Goal: Task Accomplishment & Management: Complete application form

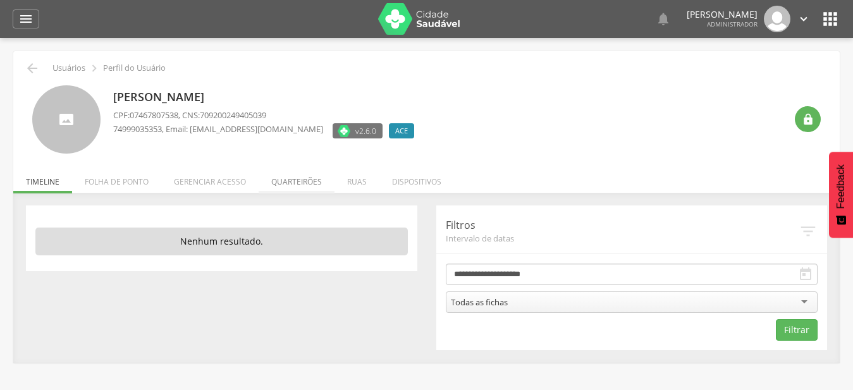
click at [304, 178] on li "Quarteirões" at bounding box center [297, 179] width 76 height 30
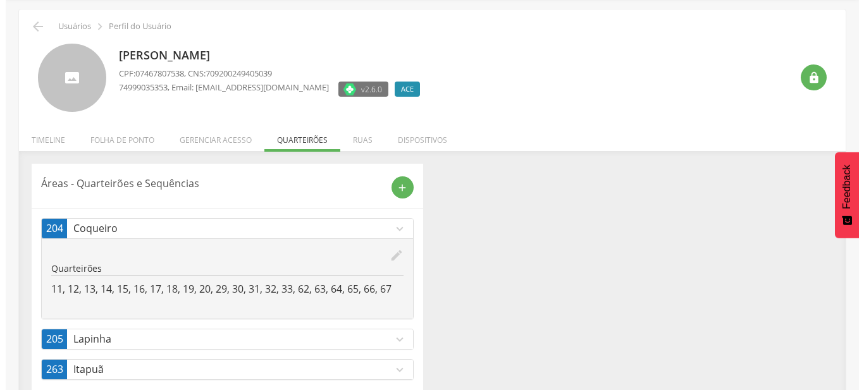
scroll to position [67, 0]
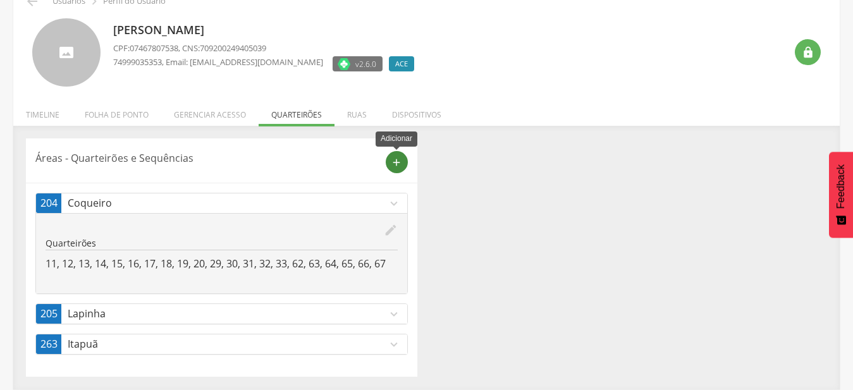
click at [399, 163] on icon "add" at bounding box center [396, 162] width 11 height 11
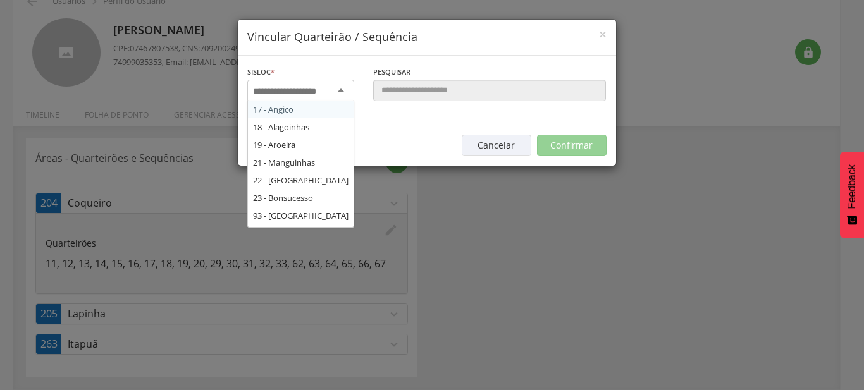
click at [331, 92] on input "select-one" at bounding box center [293, 91] width 80 height 11
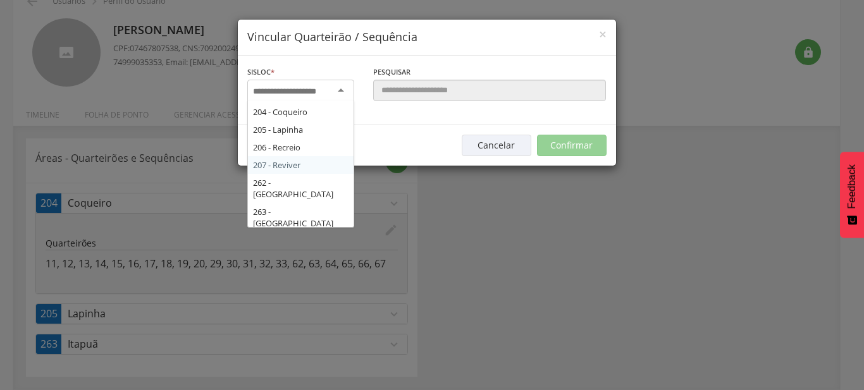
click at [341, 125] on div "Sisloc * 17 - Angico 18 - Alagoinhas 19 - Aroeira 21 - Manguinhas 22 - Boa Paz …" at bounding box center [427, 91] width 378 height 70
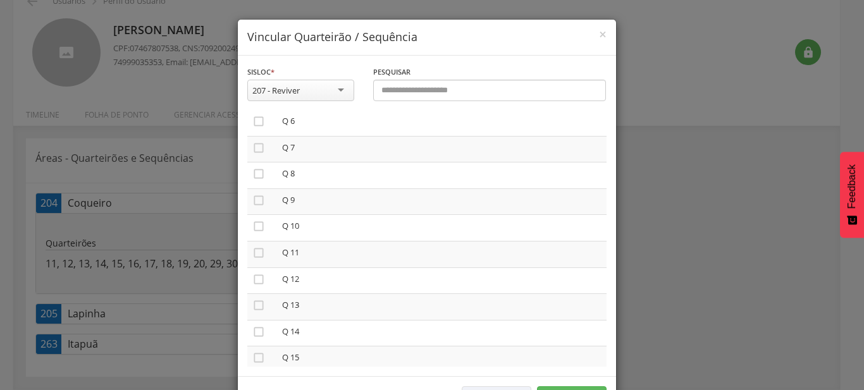
scroll to position [144, 0]
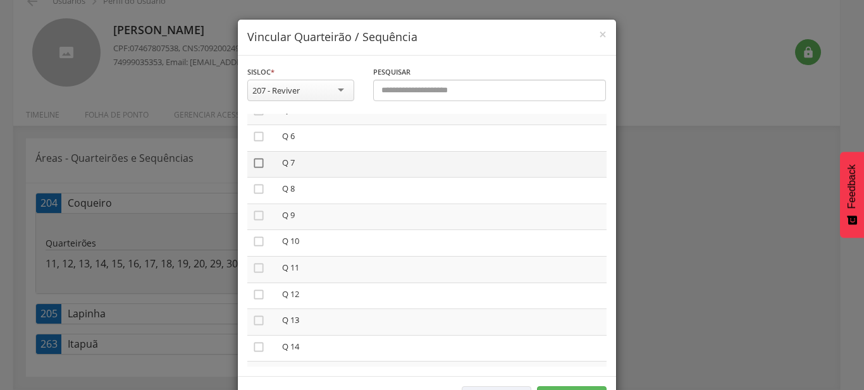
click at [257, 166] on icon "" at bounding box center [258, 163] width 13 height 13
click at [259, 213] on td "" at bounding box center [262, 217] width 30 height 27
click at [255, 215] on icon "" at bounding box center [258, 215] width 13 height 13
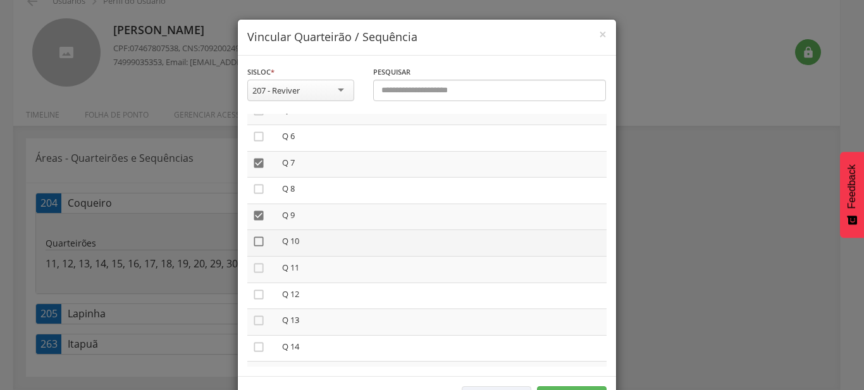
click at [255, 242] on icon "" at bounding box center [258, 241] width 13 height 13
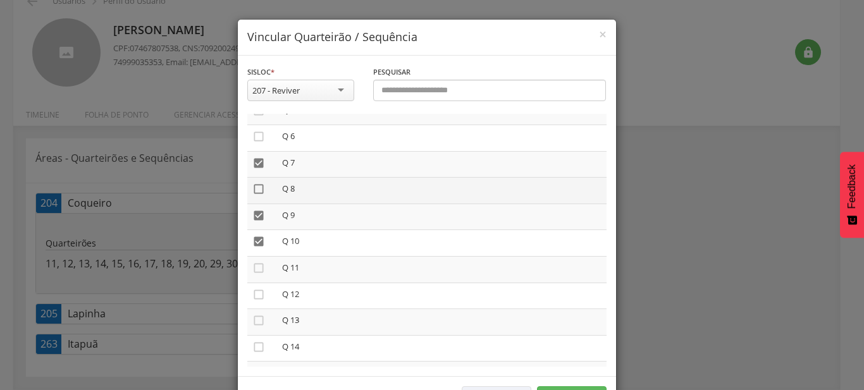
click at [254, 187] on icon "" at bounding box center [258, 189] width 13 height 13
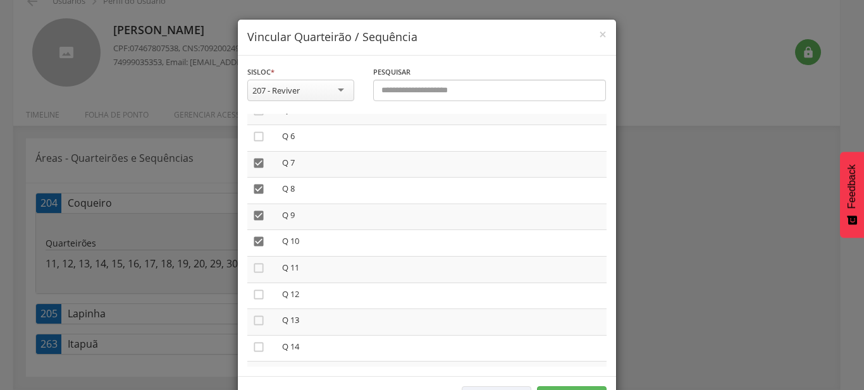
scroll to position [47, 0]
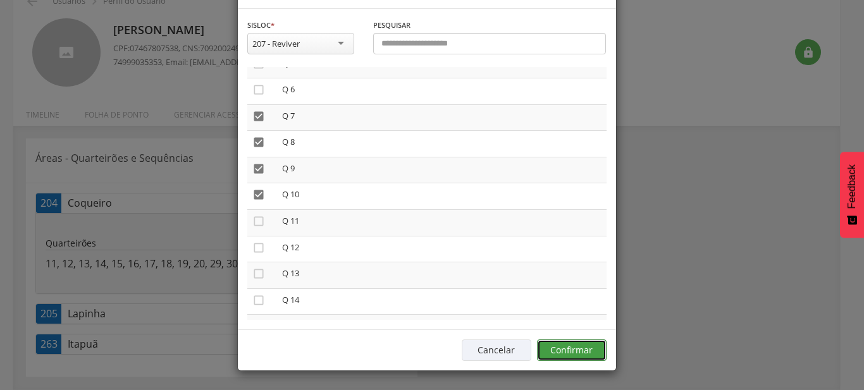
click at [593, 354] on button "Confirmar" at bounding box center [572, 350] width 70 height 21
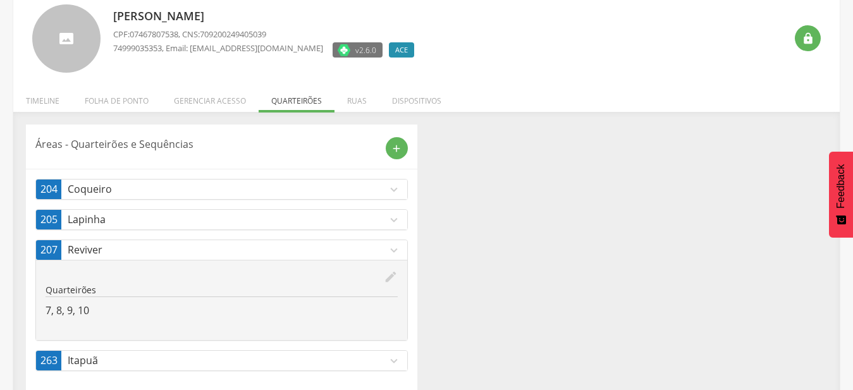
scroll to position [97, 0]
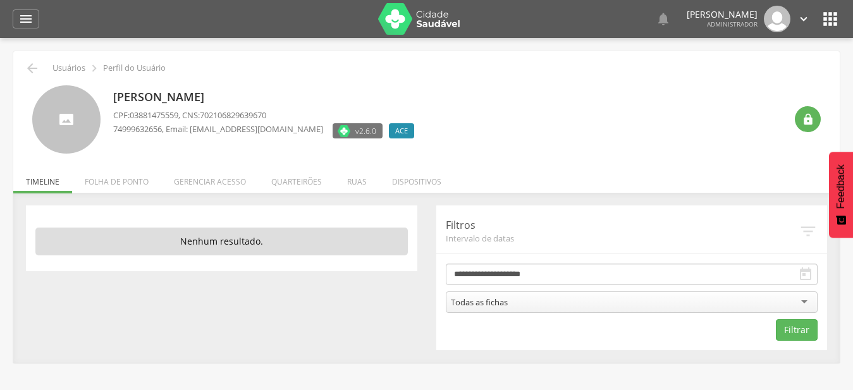
drag, startPoint x: 305, startPoint y: 182, endPoint x: 305, endPoint y: 191, distance: 8.9
click at [305, 183] on li "Quarteirões" at bounding box center [297, 179] width 76 height 30
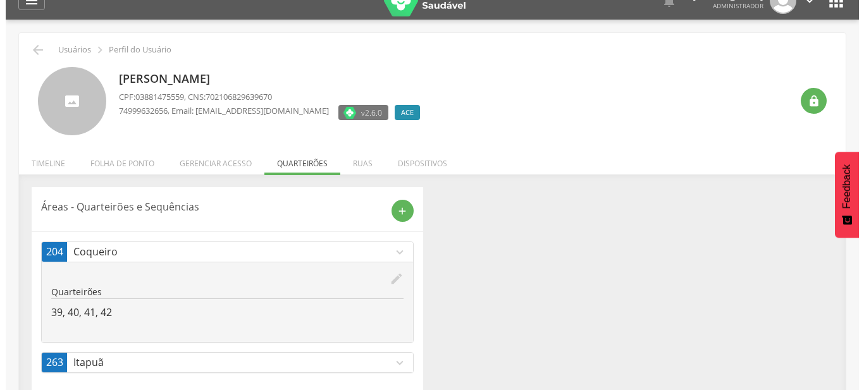
scroll to position [38, 0]
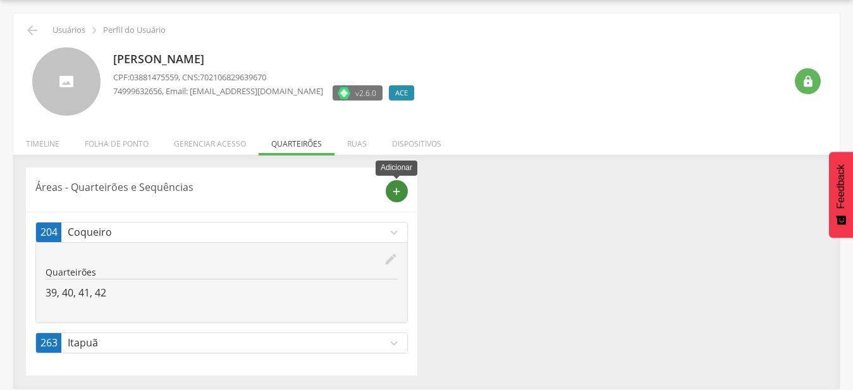
click at [392, 195] on icon "add" at bounding box center [396, 191] width 11 height 11
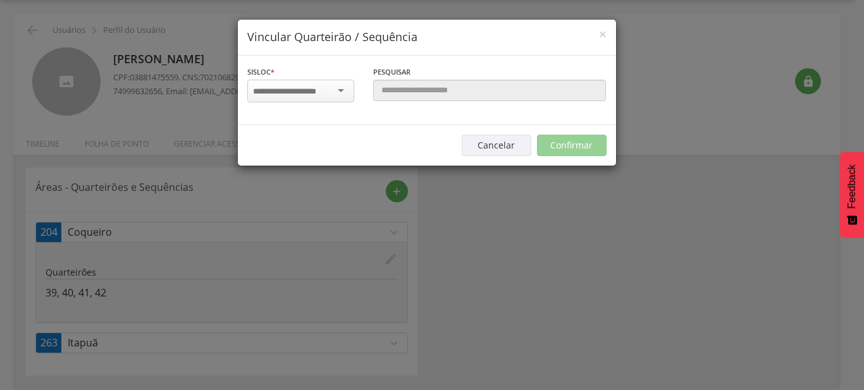
click at [310, 89] on input "select-one" at bounding box center [293, 91] width 80 height 11
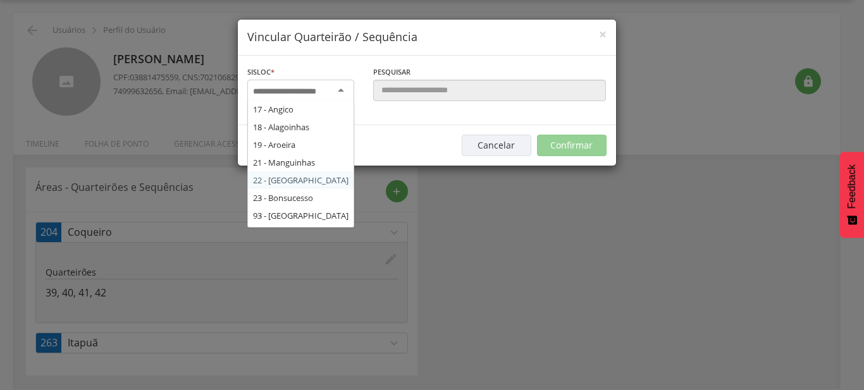
scroll to position [215, 0]
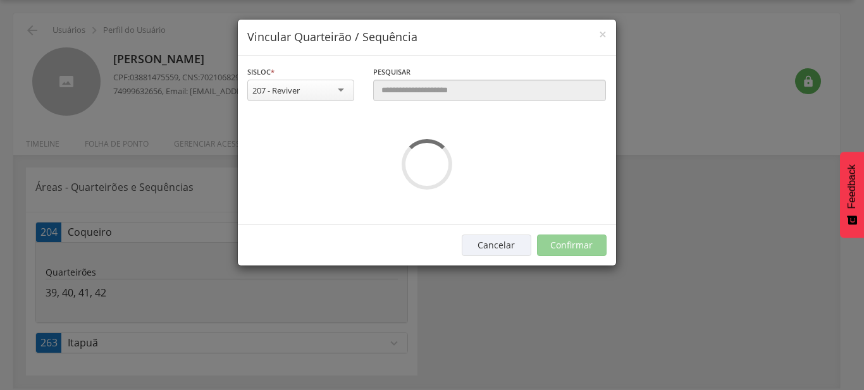
click at [305, 152] on div "**********" at bounding box center [427, 140] width 378 height 169
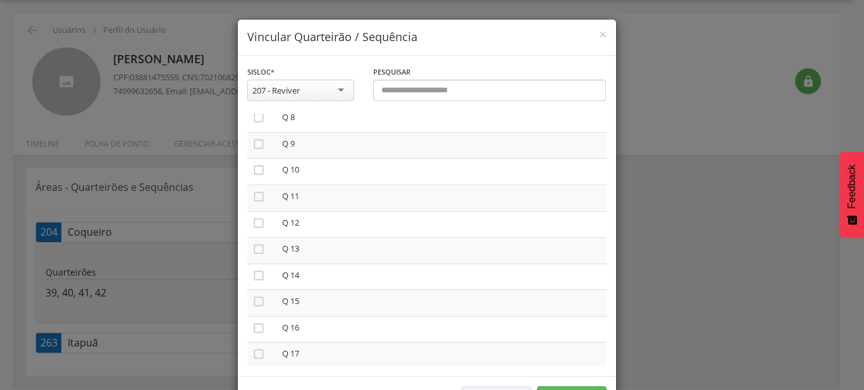
scroll to position [216, 0]
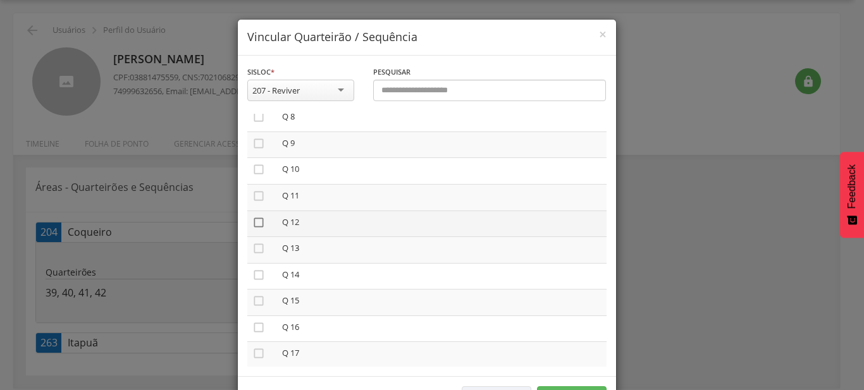
click at [255, 222] on icon "" at bounding box center [258, 222] width 13 height 13
drag, startPoint x: 256, startPoint y: 244, endPoint x: 255, endPoint y: 259, distance: 14.6
click at [256, 246] on icon "" at bounding box center [258, 248] width 13 height 13
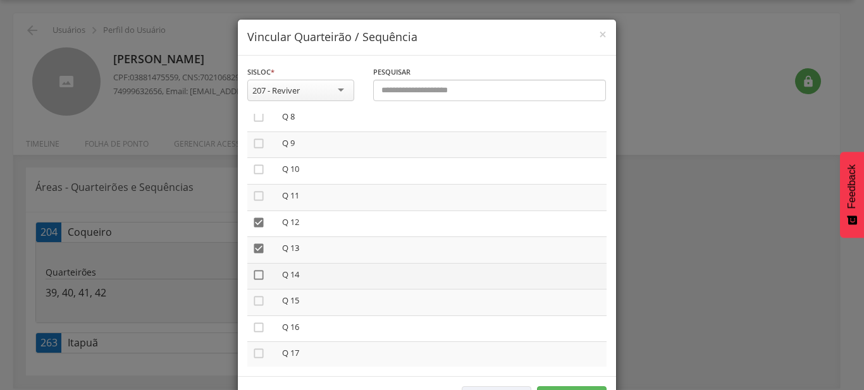
click at [254, 273] on icon "" at bounding box center [258, 275] width 13 height 13
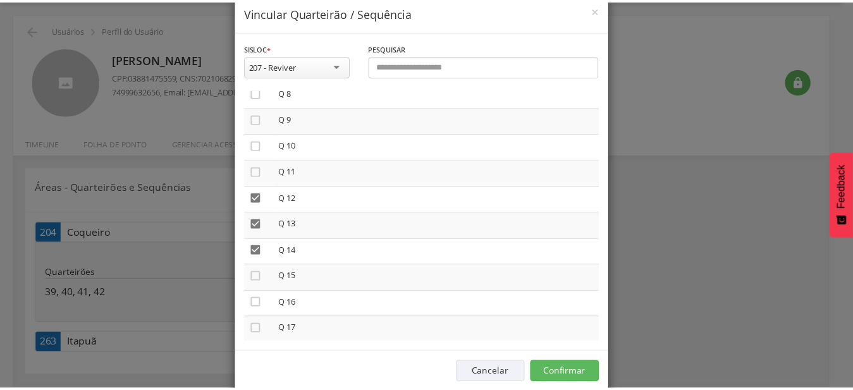
scroll to position [47, 0]
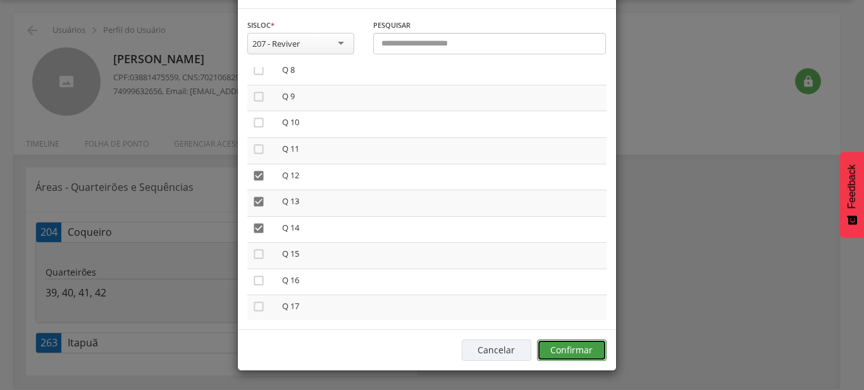
click at [569, 357] on button "Confirmar" at bounding box center [572, 350] width 70 height 21
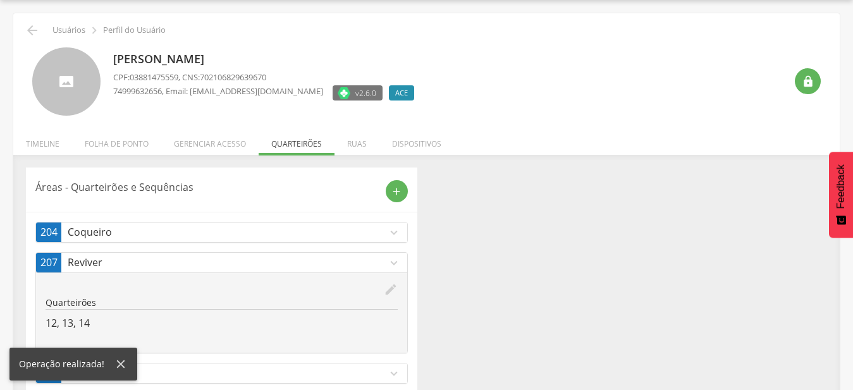
click at [390, 267] on icon "expand_more" at bounding box center [394, 263] width 14 height 14
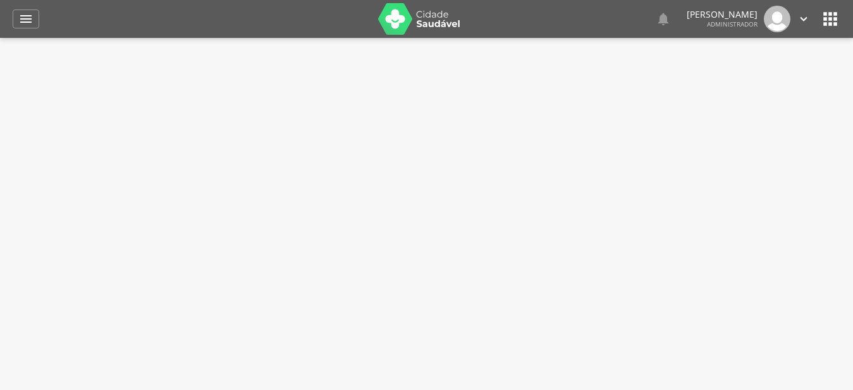
select select "*"
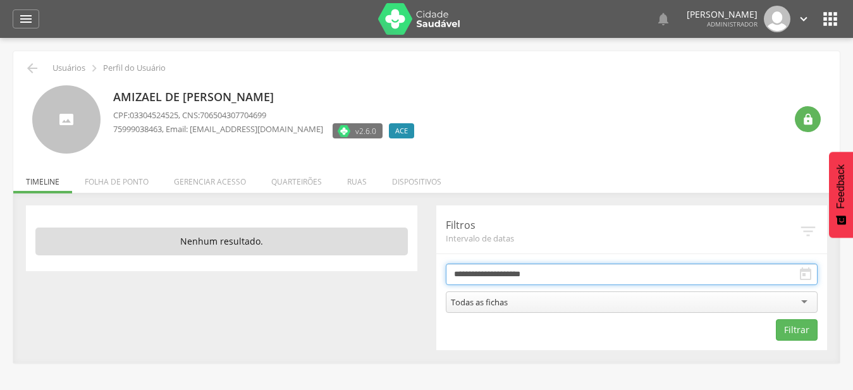
click at [508, 276] on input "**********" at bounding box center [632, 274] width 372 height 21
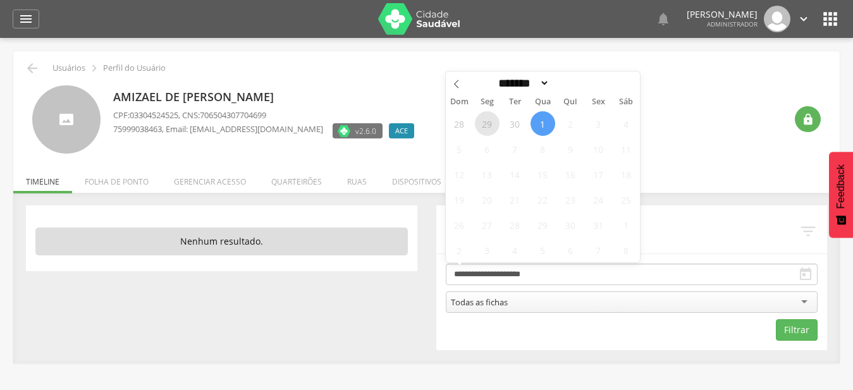
click at [489, 128] on span "29" at bounding box center [487, 123] width 25 height 25
click at [510, 126] on span "30" at bounding box center [515, 123] width 25 height 25
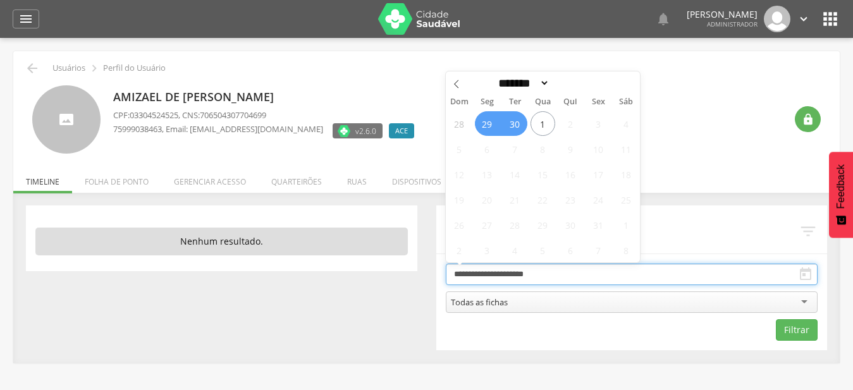
type input "**********"
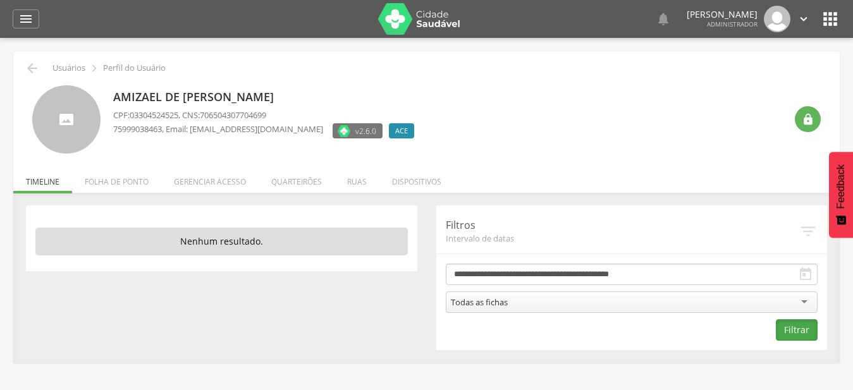
click at [809, 329] on button "Filtrar" at bounding box center [797, 329] width 42 height 21
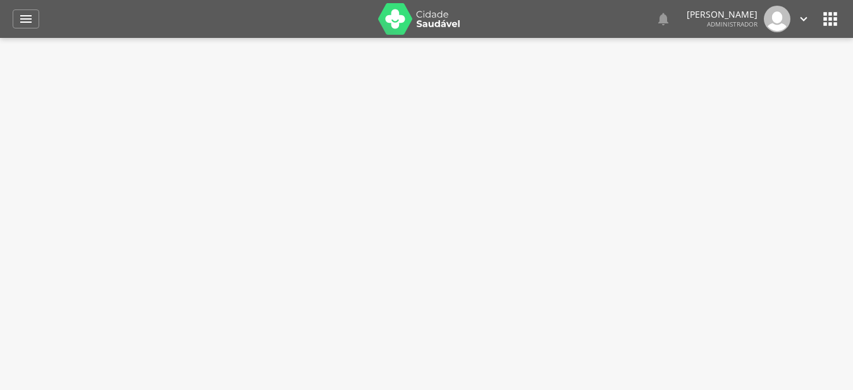
select select "*"
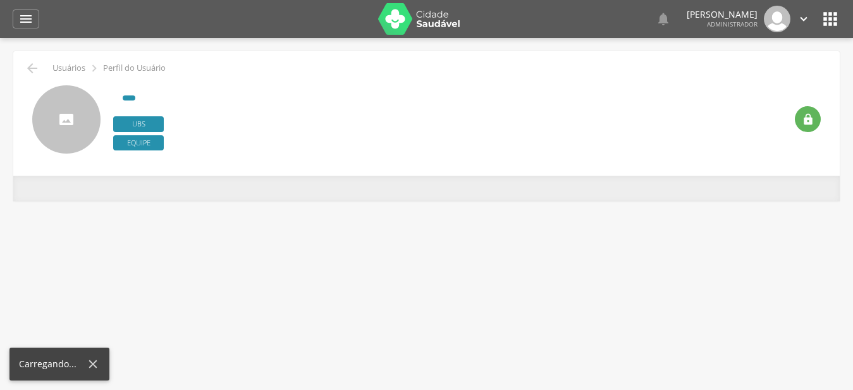
type input "**********"
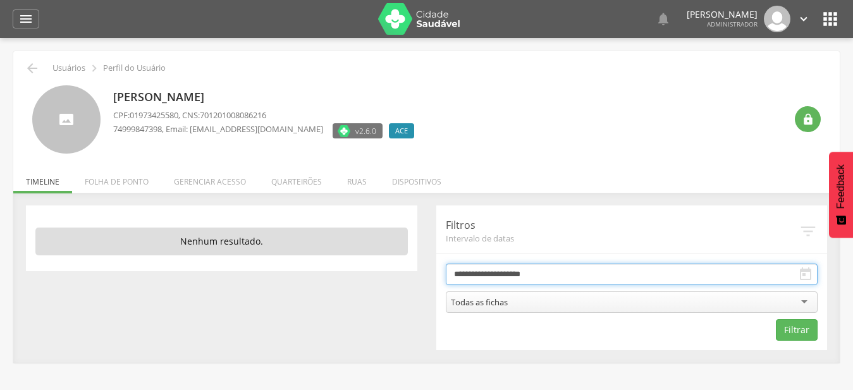
click at [539, 279] on input "**********" at bounding box center [632, 274] width 372 height 21
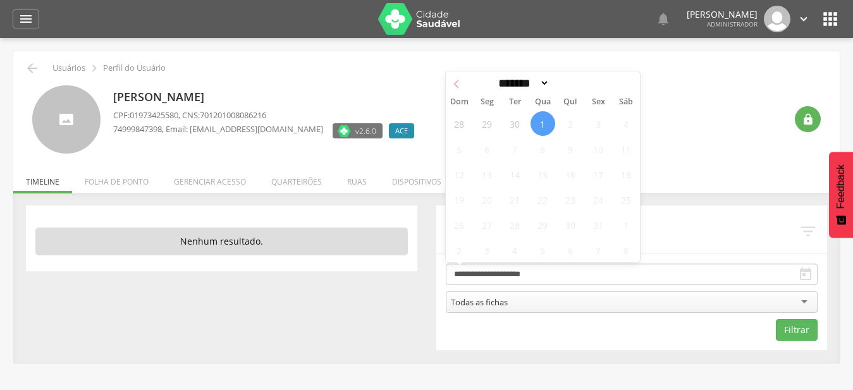
click at [457, 88] on icon at bounding box center [456, 84] width 9 height 9
select select "*"
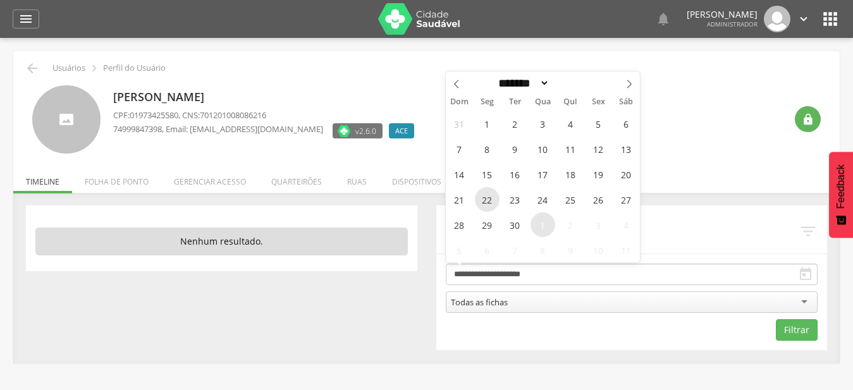
click at [487, 202] on span "22" at bounding box center [487, 199] width 25 height 25
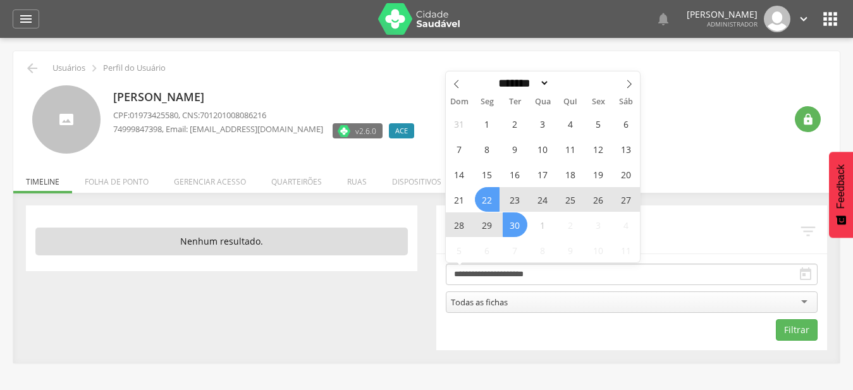
click at [517, 233] on span "30" at bounding box center [515, 224] width 25 height 25
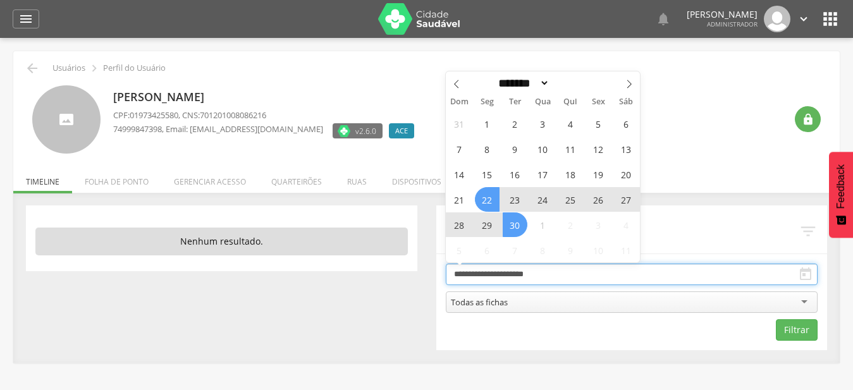
type input "**********"
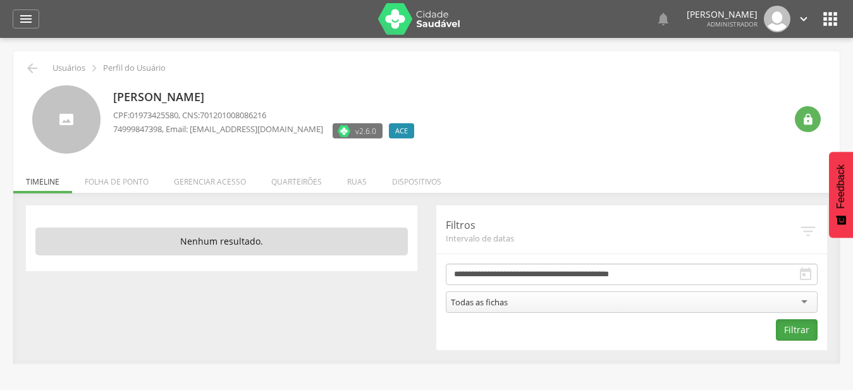
click at [811, 321] on button "Filtrar" at bounding box center [797, 329] width 42 height 21
click at [310, 184] on li "Quarteirões" at bounding box center [297, 179] width 76 height 30
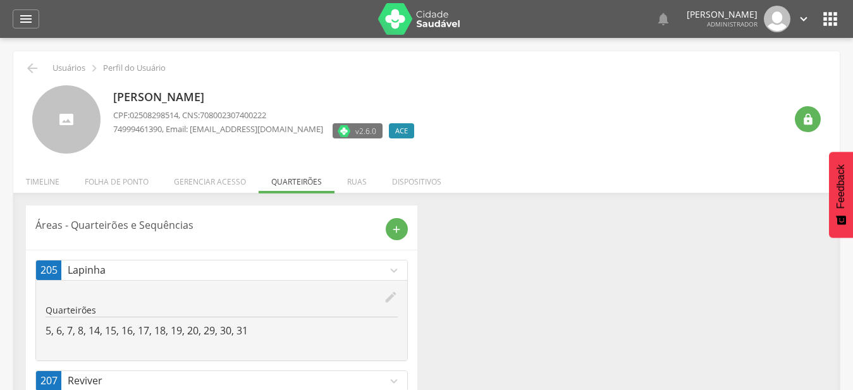
scroll to position [67, 0]
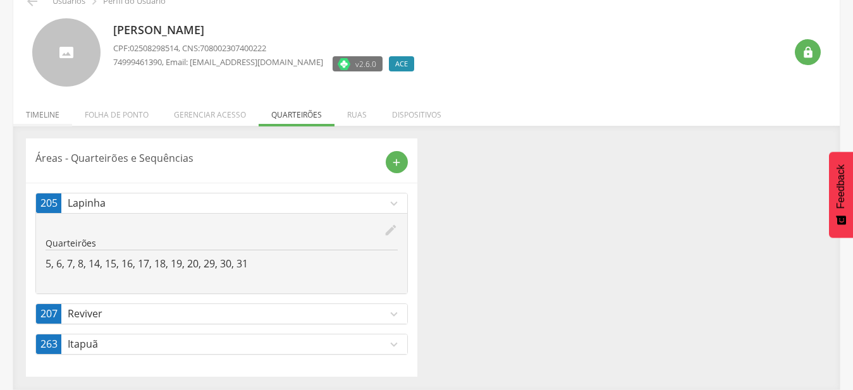
click at [44, 116] on li "Timeline" at bounding box center [42, 112] width 59 height 30
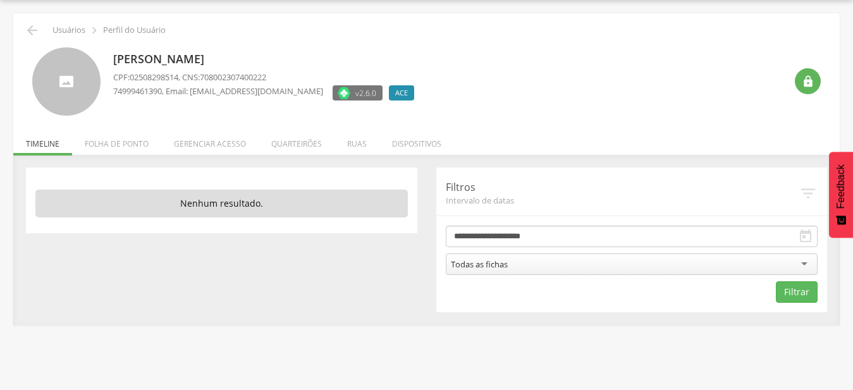
scroll to position [38, 0]
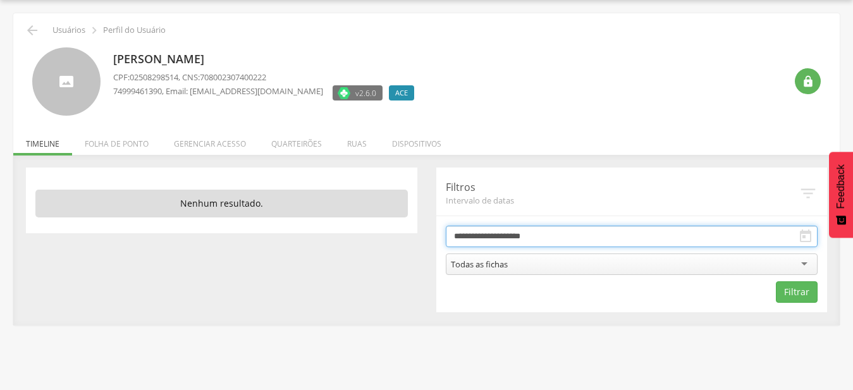
click at [501, 231] on input "**********" at bounding box center [632, 236] width 372 height 21
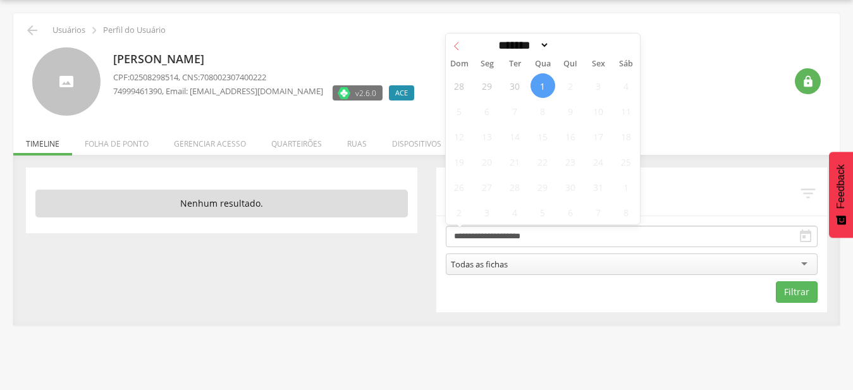
click at [453, 42] on icon at bounding box center [456, 46] width 9 height 9
select select "*"
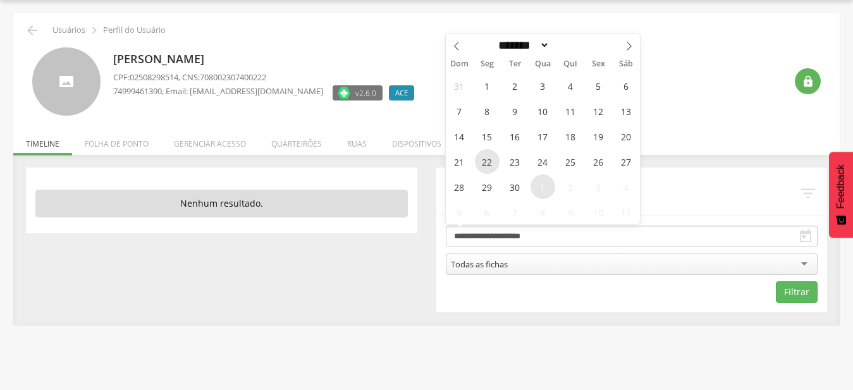
click at [489, 164] on span "22" at bounding box center [487, 161] width 25 height 25
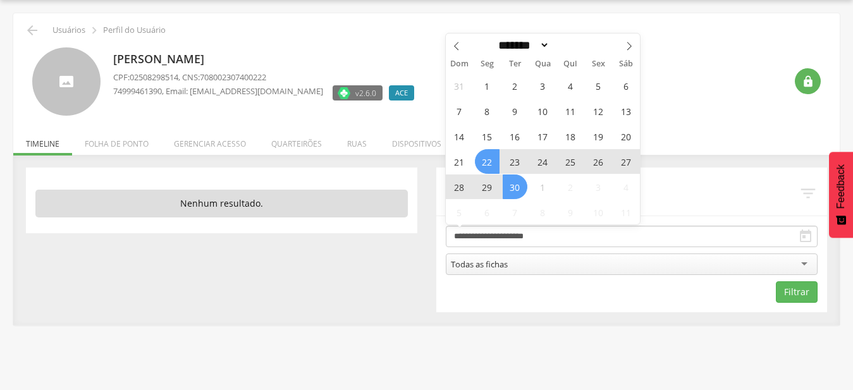
click at [518, 187] on span "30" at bounding box center [515, 186] width 25 height 25
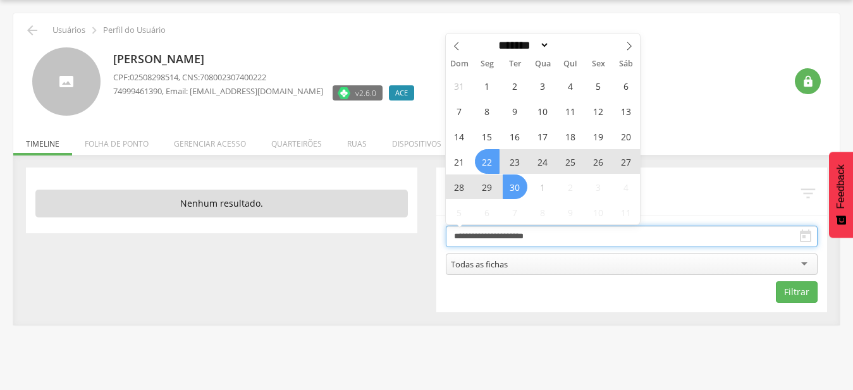
type input "**********"
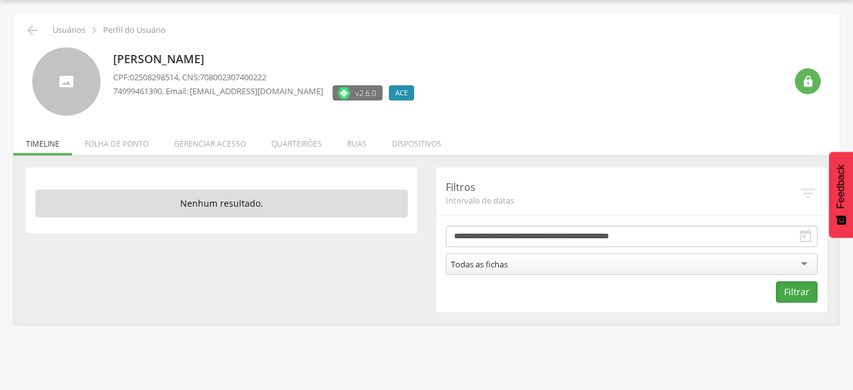
click at [811, 285] on button "Filtrar" at bounding box center [797, 291] width 42 height 21
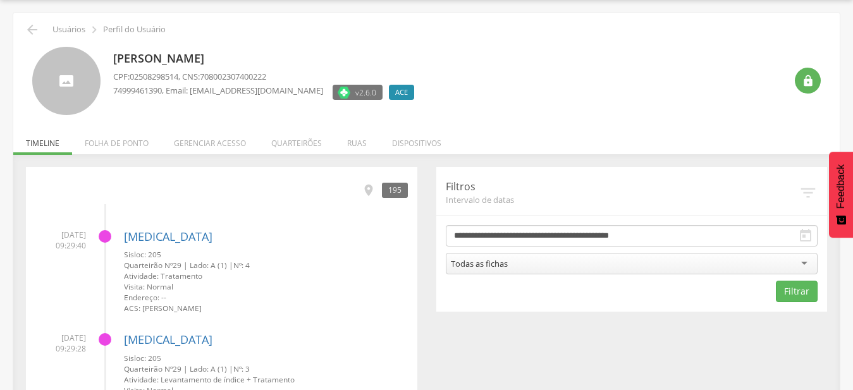
scroll to position [0, 0]
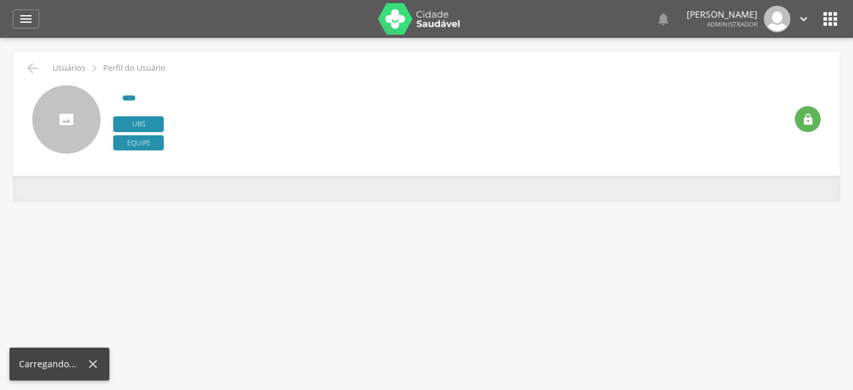
type input "**********"
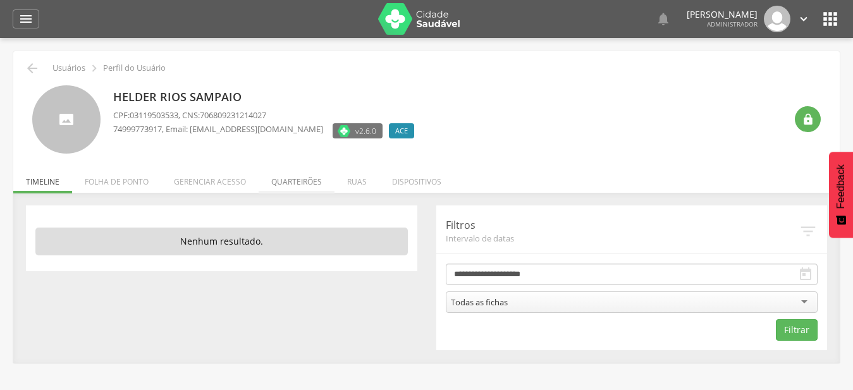
click at [275, 188] on li "Quarteirões" at bounding box center [297, 179] width 76 height 30
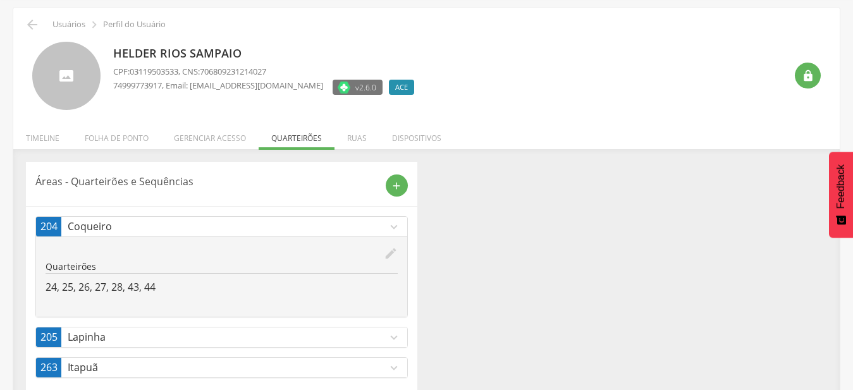
scroll to position [67, 0]
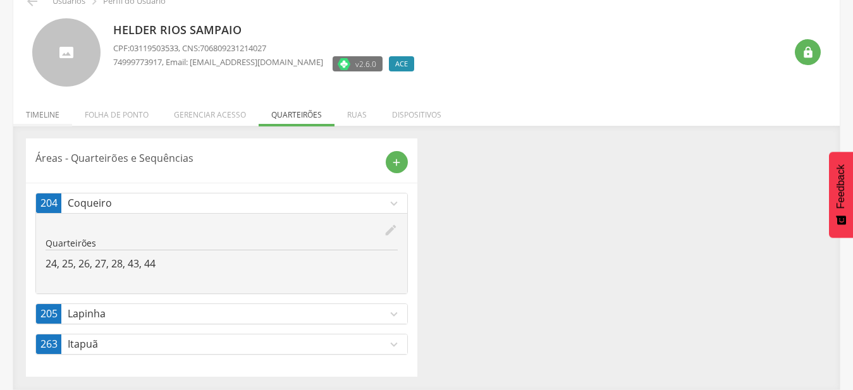
click at [47, 116] on li "Timeline" at bounding box center [42, 112] width 59 height 30
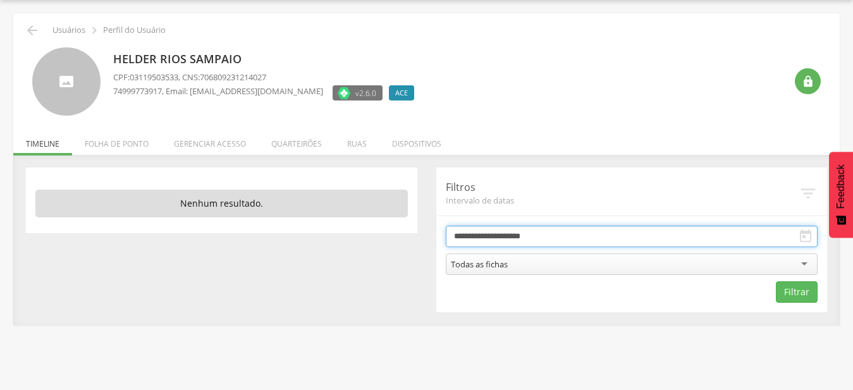
click at [482, 231] on input "**********" at bounding box center [632, 236] width 372 height 21
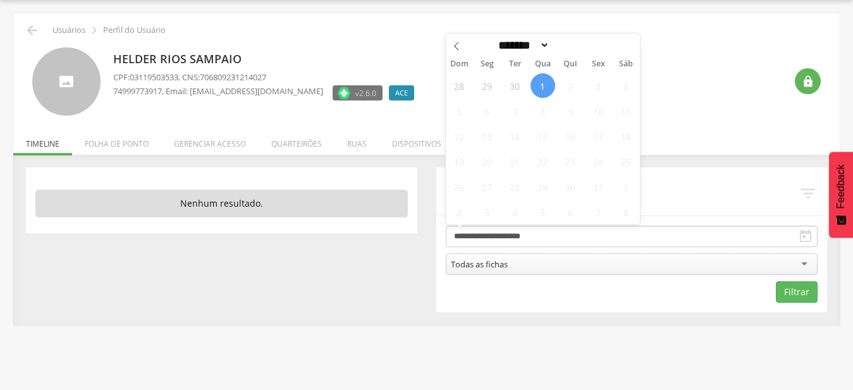
click at [456, 56] on div "Dom Seg Ter Qua Qui Sex Sáb" at bounding box center [543, 64] width 195 height 18
click at [456, 49] on icon at bounding box center [456, 46] width 9 height 9
select select "*"
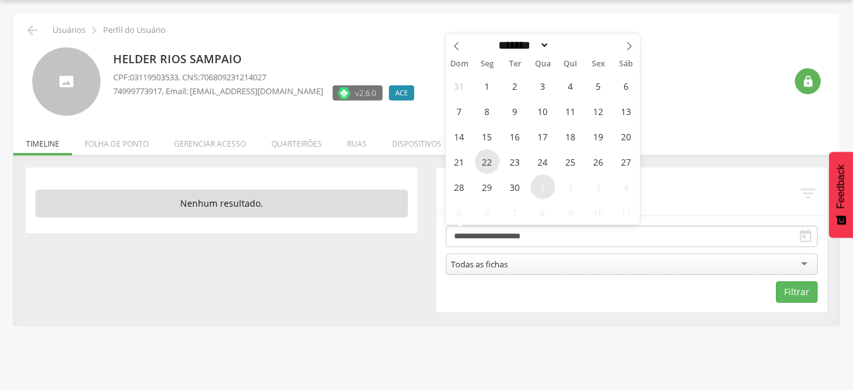
click at [487, 165] on span "22" at bounding box center [487, 161] width 25 height 25
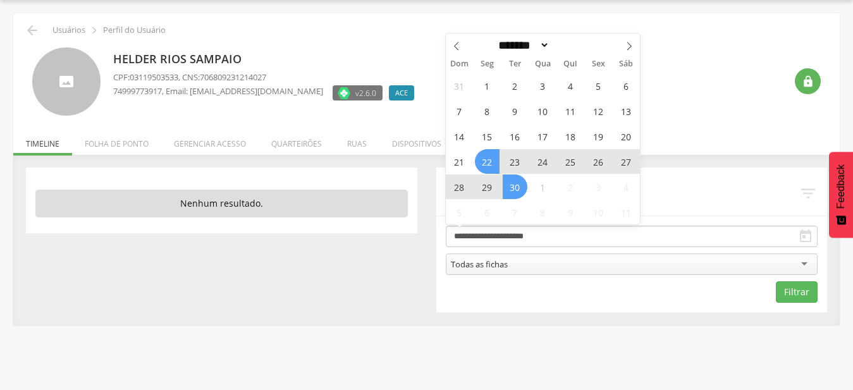
click at [511, 187] on span "30" at bounding box center [515, 186] width 25 height 25
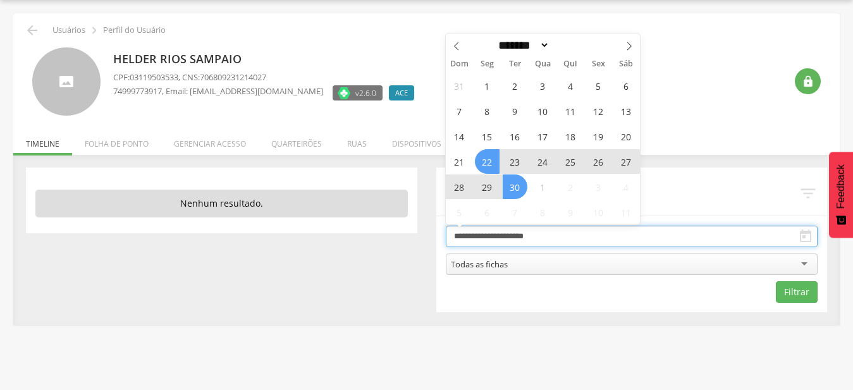
type input "**********"
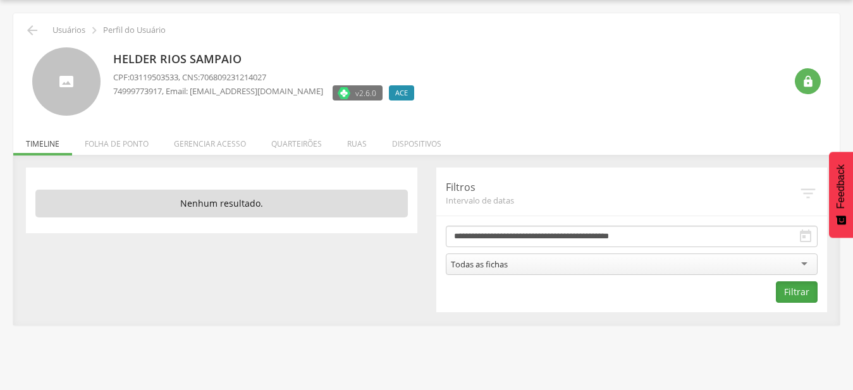
click at [785, 295] on button "Filtrar" at bounding box center [797, 291] width 42 height 21
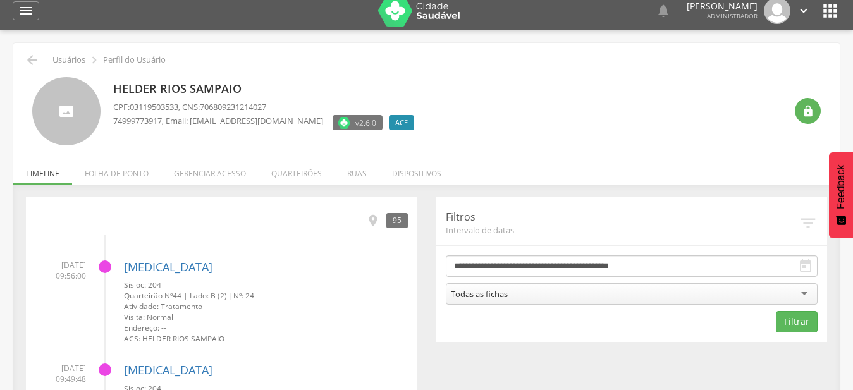
scroll to position [0, 0]
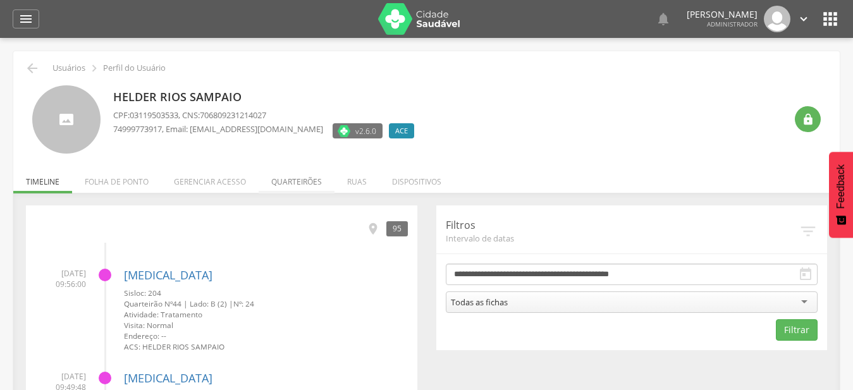
click at [298, 184] on li "Quarteirões" at bounding box center [297, 179] width 76 height 30
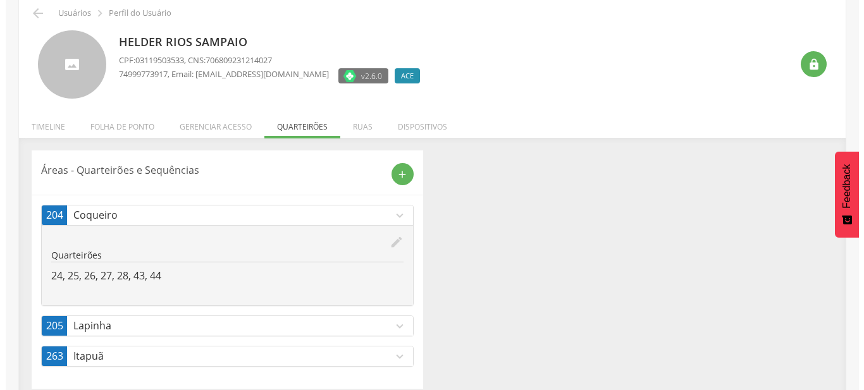
scroll to position [67, 0]
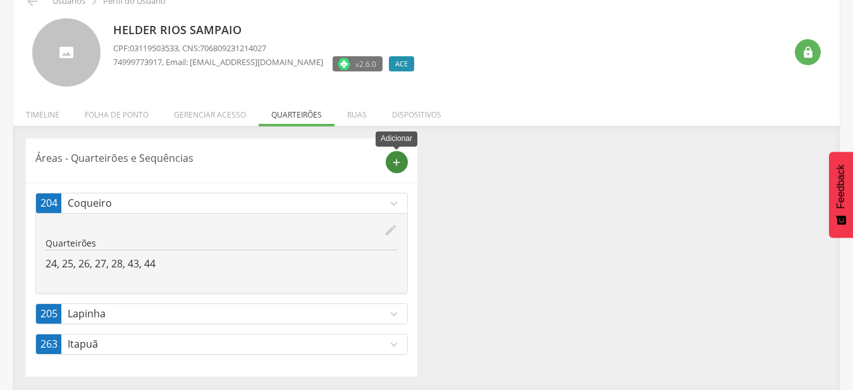
click at [396, 164] on icon "add" at bounding box center [396, 162] width 11 height 11
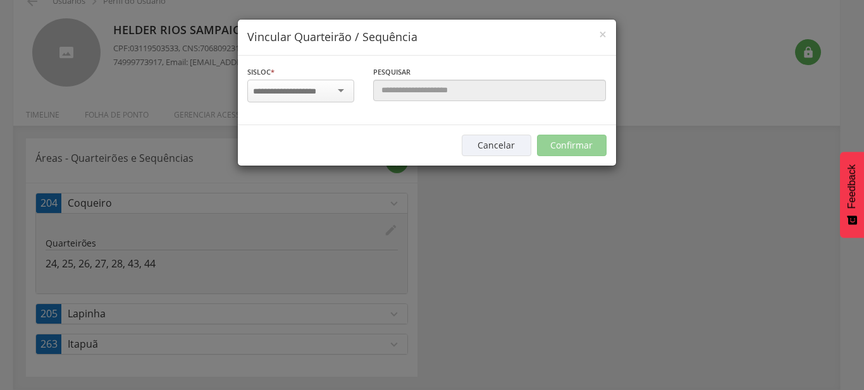
click at [314, 96] on input "select-one" at bounding box center [293, 91] width 80 height 11
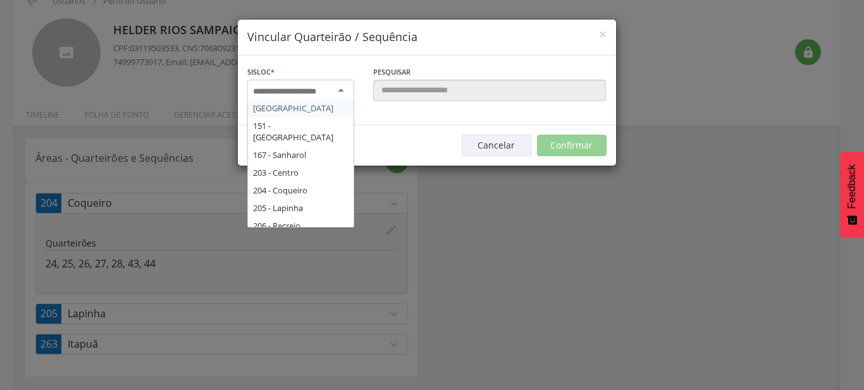
scroll to position [205, 0]
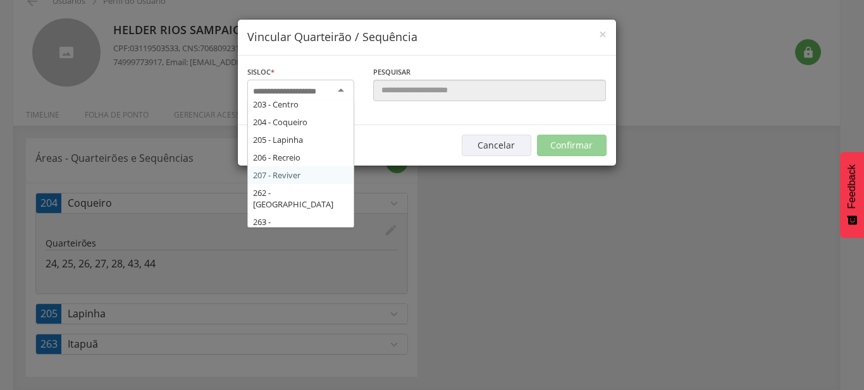
click at [310, 125] on div "Sisloc * 17 - Angico 18 - [GEOGRAPHIC_DATA] 19 - [GEOGRAPHIC_DATA] 21 - [GEOGRA…" at bounding box center [427, 91] width 378 height 70
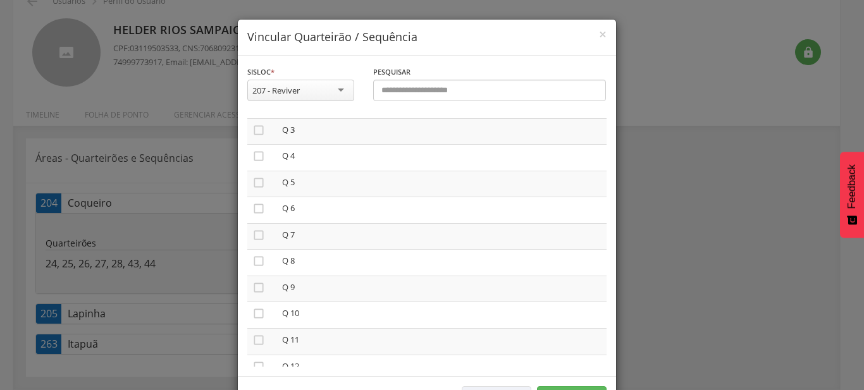
scroll to position [47, 0]
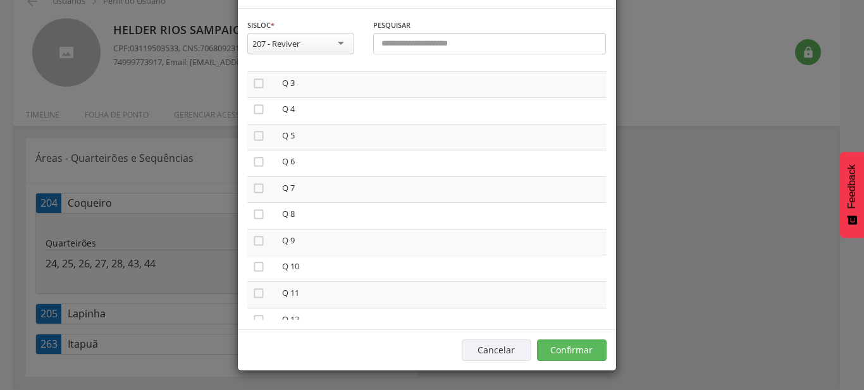
click at [541, 362] on div "Cancelar Confirmar" at bounding box center [427, 349] width 378 height 41
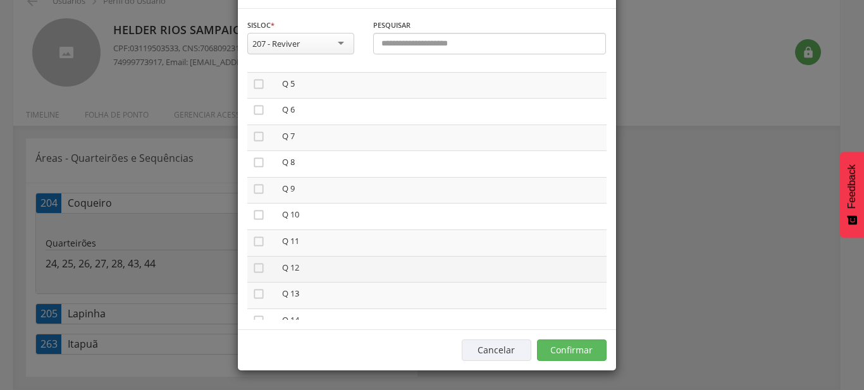
scroll to position [144, 0]
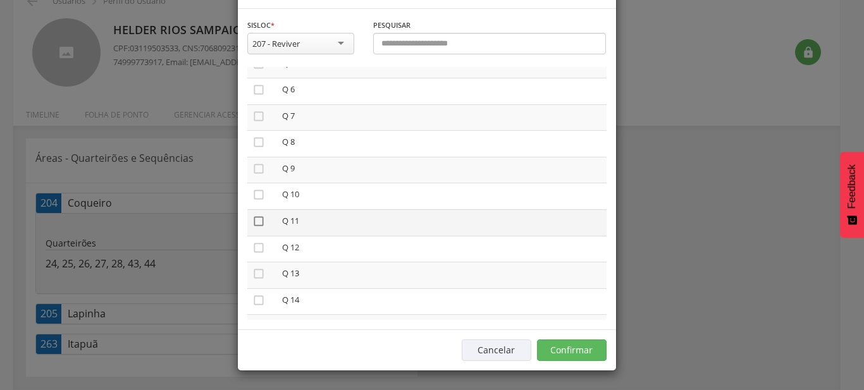
click at [252, 219] on icon "" at bounding box center [258, 221] width 13 height 13
click at [593, 353] on button "Confirmar" at bounding box center [572, 350] width 70 height 21
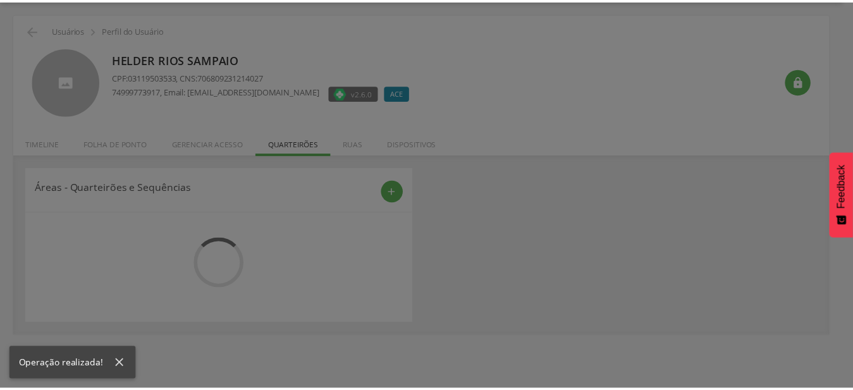
scroll to position [38, 0]
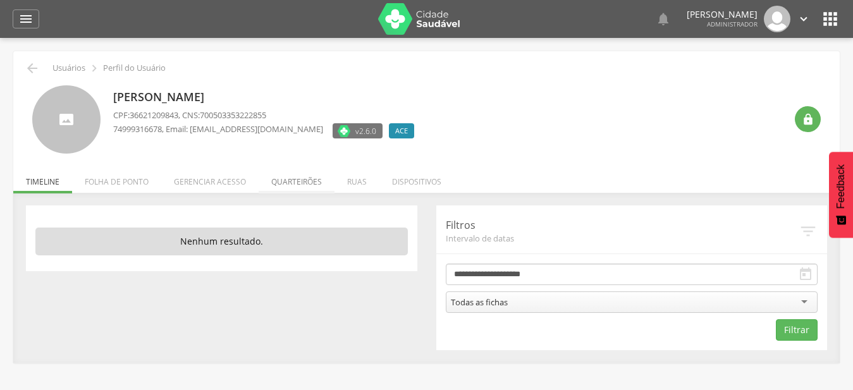
click at [283, 188] on li "Quarteirões" at bounding box center [297, 179] width 76 height 30
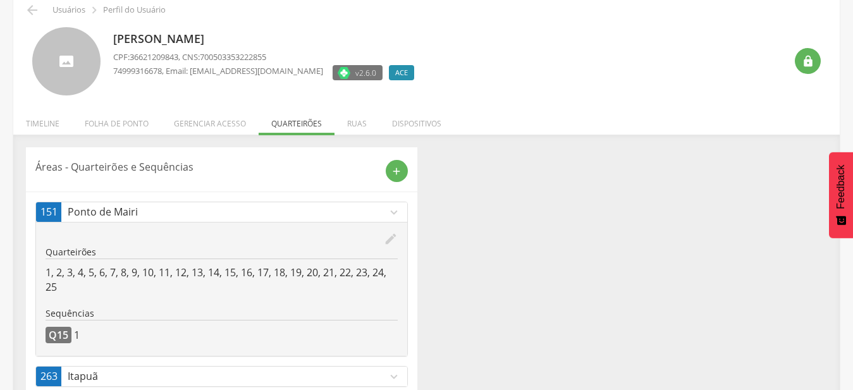
scroll to position [90, 0]
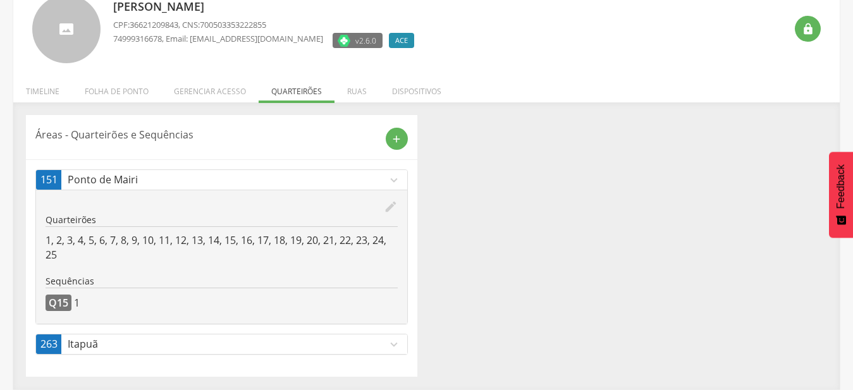
click at [394, 342] on icon "expand_more" at bounding box center [394, 345] width 14 height 14
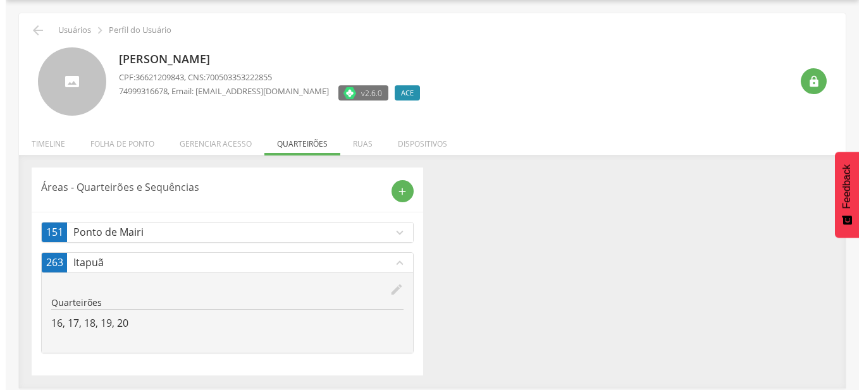
scroll to position [38, 0]
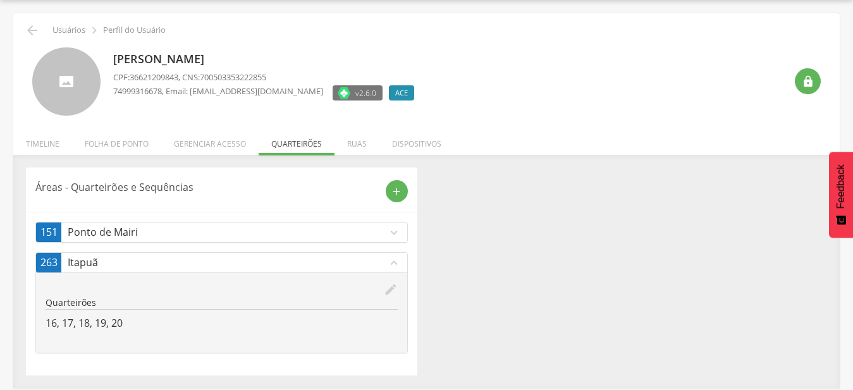
click at [382, 296] on div "edit Editar" at bounding box center [222, 290] width 352 height 14
click at [385, 290] on icon "edit" at bounding box center [391, 290] width 14 height 14
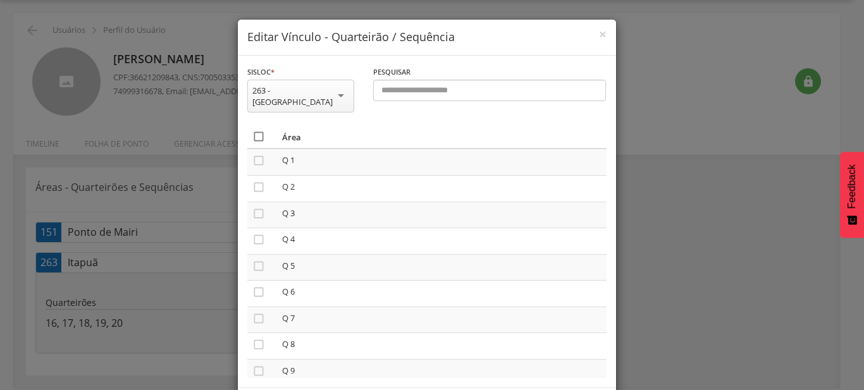
click at [254, 130] on icon "" at bounding box center [258, 136] width 13 height 13
click at [254, 130] on icon "" at bounding box center [258, 136] width 13 height 13
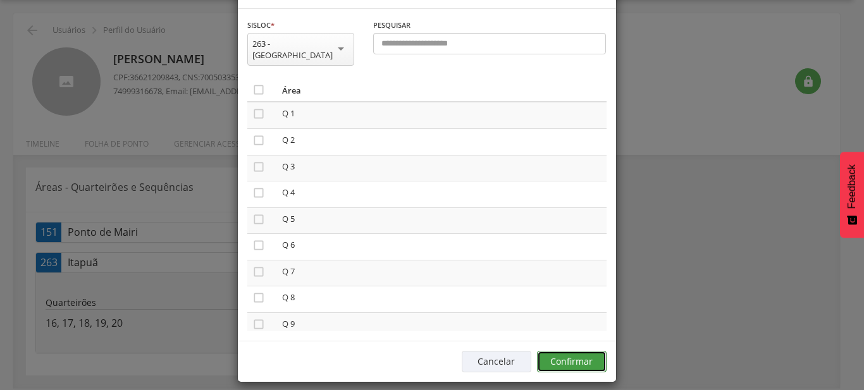
click at [592, 351] on button "Confirmar" at bounding box center [572, 361] width 70 height 21
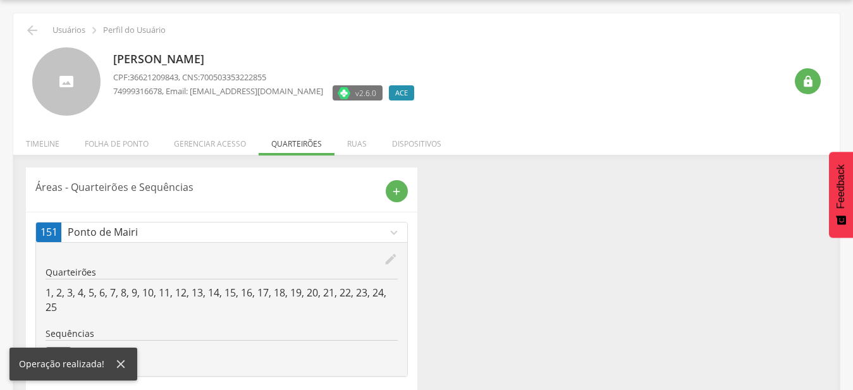
click at [400, 231] on icon "expand_more" at bounding box center [394, 233] width 14 height 14
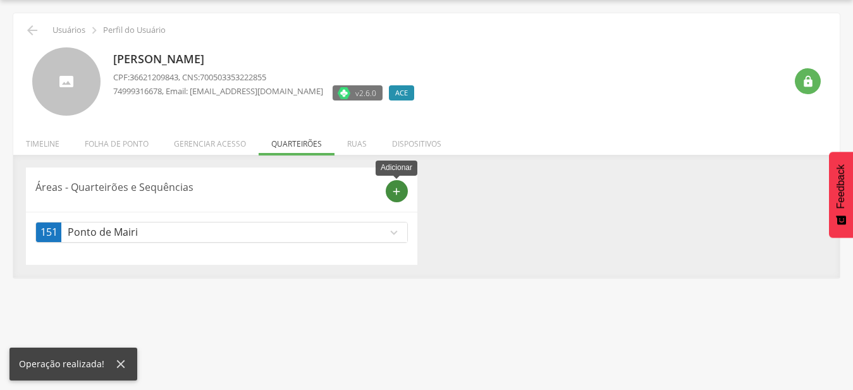
click at [400, 193] on icon "add" at bounding box center [396, 191] width 11 height 11
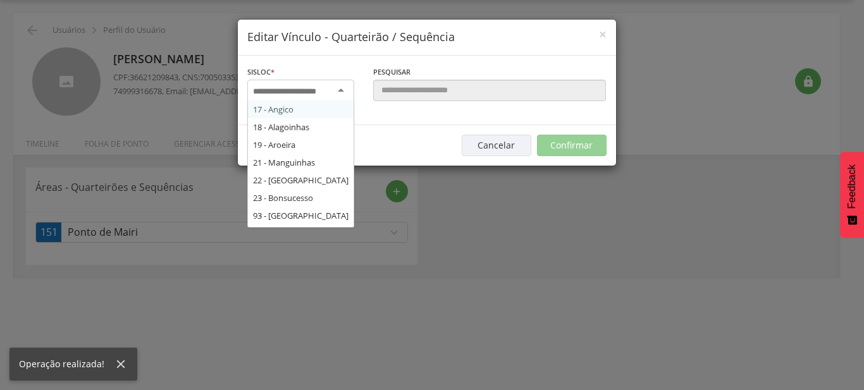
click at [349, 98] on div at bounding box center [300, 91] width 107 height 23
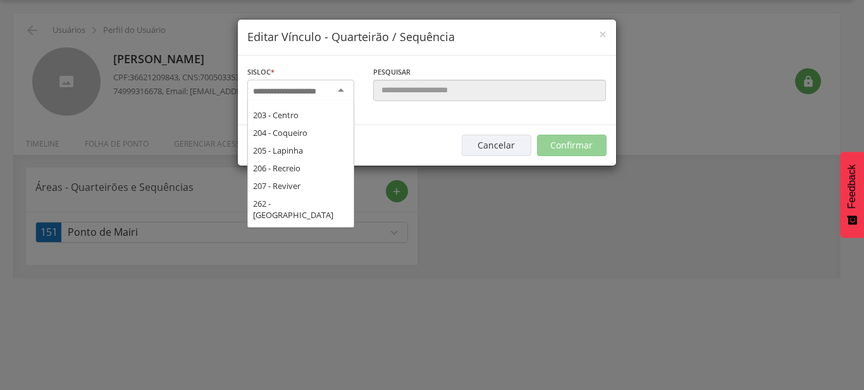
scroll to position [205, 0]
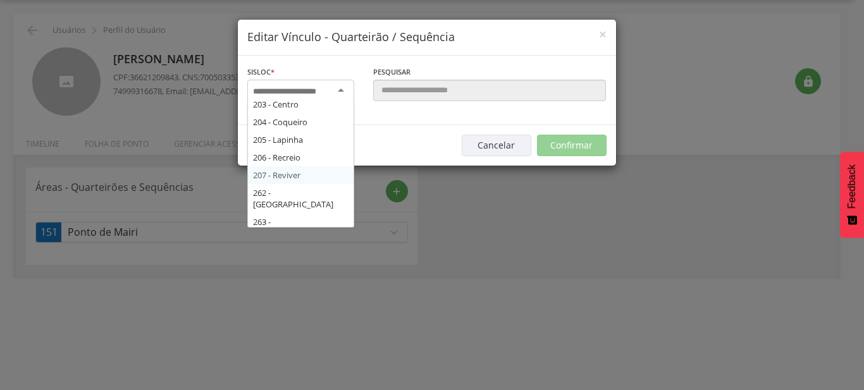
click at [326, 125] on div "Sisloc * 17 - Angico 18 - Alagoinhas 19 - Aroeira 21 - Manguinhas 22 - Boa Paz …" at bounding box center [427, 91] width 378 height 70
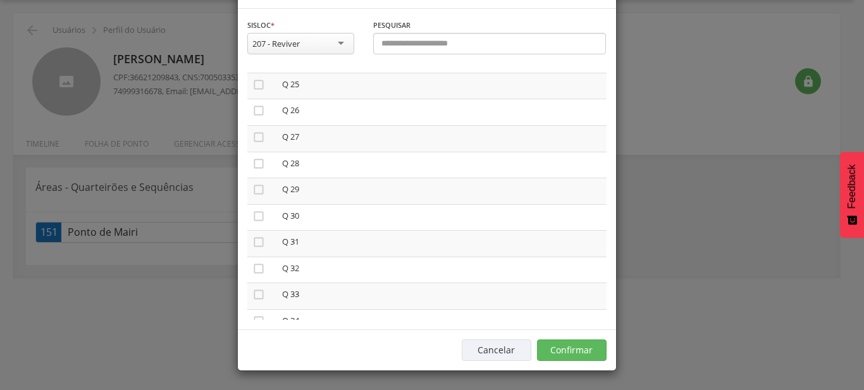
scroll to position [721, 0]
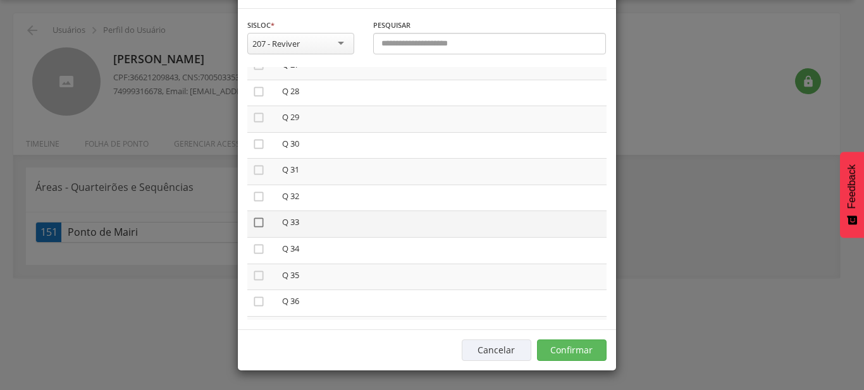
click at [252, 216] on icon "" at bounding box center [258, 222] width 13 height 13
drag, startPoint x: 254, startPoint y: 240, endPoint x: 252, endPoint y: 260, distance: 20.9
click at [254, 243] on icon "" at bounding box center [258, 249] width 13 height 13
click at [252, 271] on icon "" at bounding box center [258, 275] width 13 height 13
click at [257, 296] on icon "" at bounding box center [258, 301] width 13 height 13
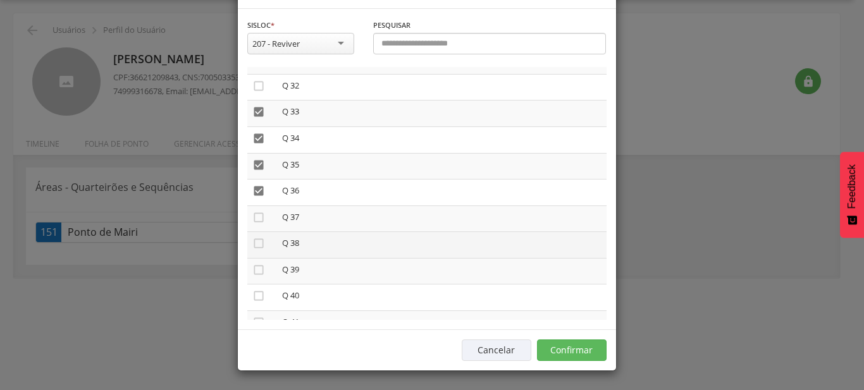
scroll to position [865, 0]
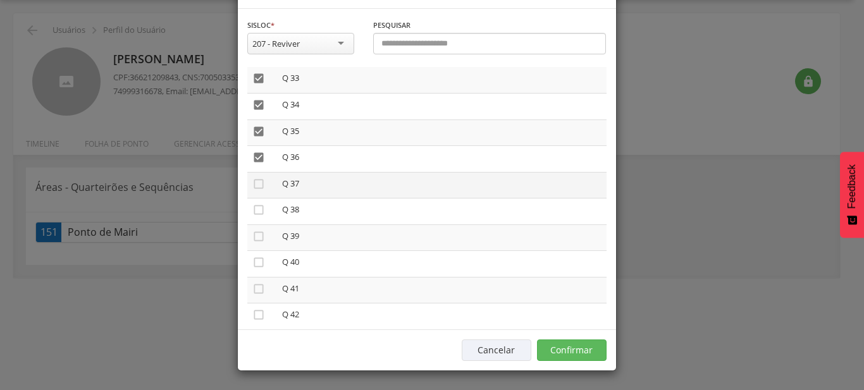
drag, startPoint x: 252, startPoint y: 171, endPoint x: 276, endPoint y: 187, distance: 27.9
click at [254, 178] on icon "" at bounding box center [258, 184] width 13 height 13
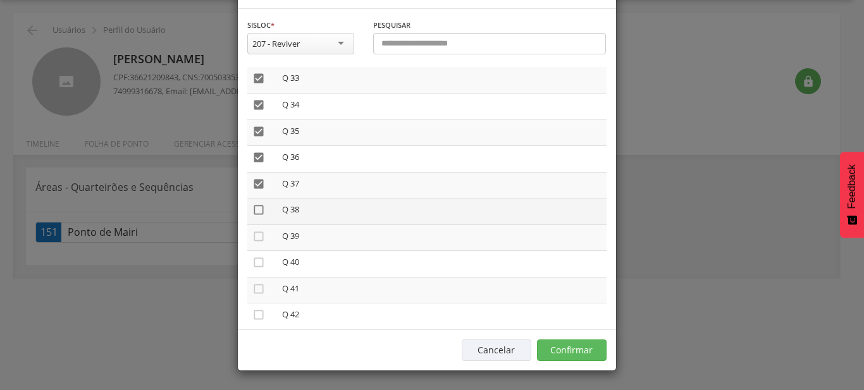
drag, startPoint x: 254, startPoint y: 202, endPoint x: 255, endPoint y: 211, distance: 9.5
click at [254, 204] on icon "" at bounding box center [258, 210] width 13 height 13
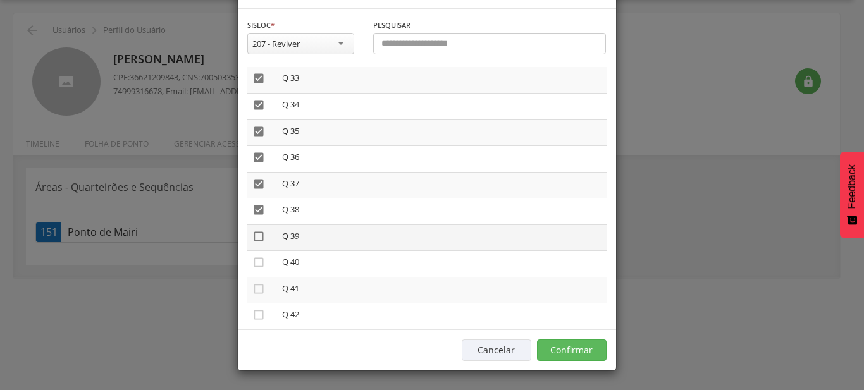
click at [252, 230] on icon "" at bounding box center [258, 236] width 13 height 13
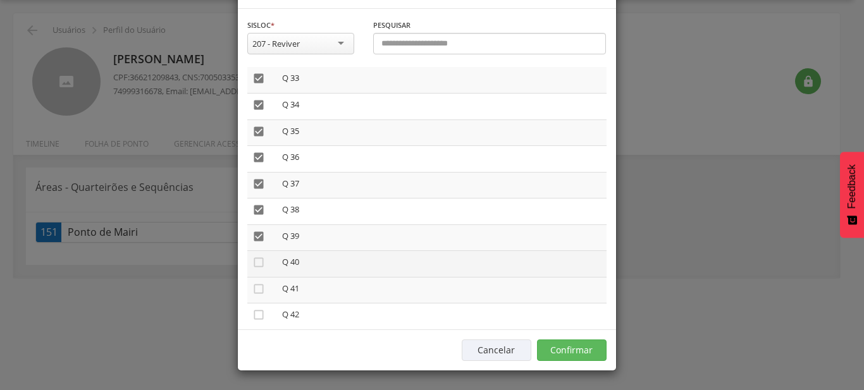
click at [260, 255] on td "" at bounding box center [262, 264] width 30 height 27
click at [255, 256] on icon "" at bounding box center [258, 262] width 13 height 13
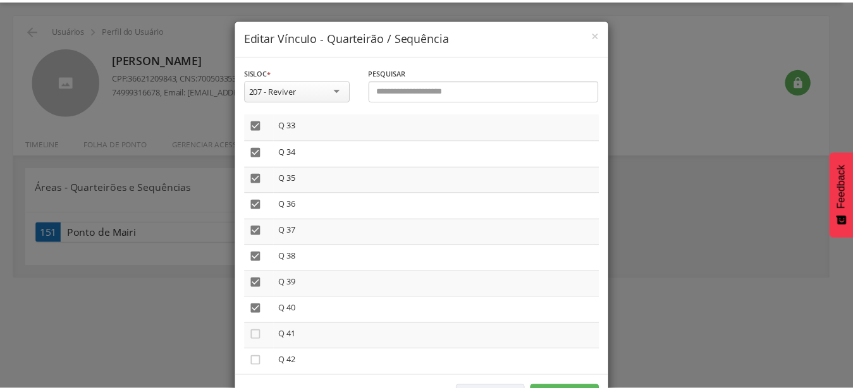
scroll to position [47, 0]
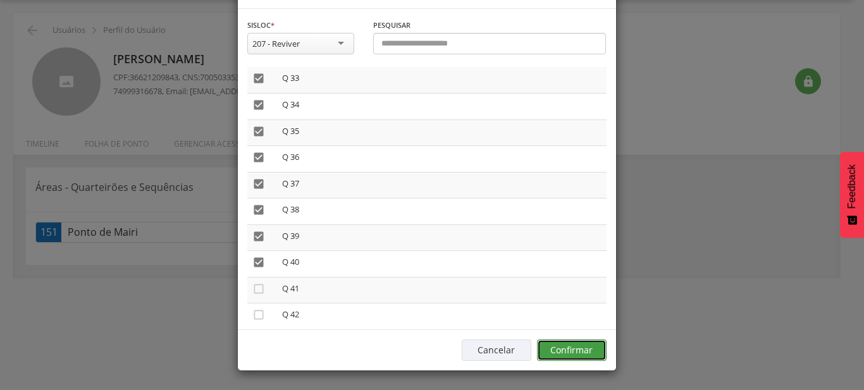
click at [566, 350] on button "Confirmar" at bounding box center [572, 350] width 70 height 21
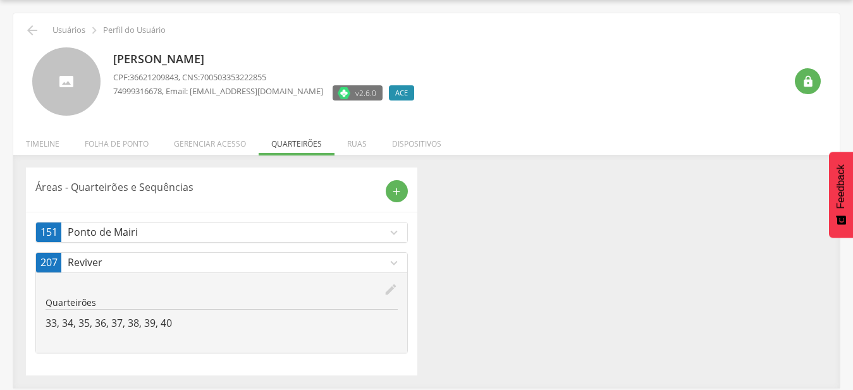
scroll to position [0, 0]
